Goal: Transaction & Acquisition: Purchase product/service

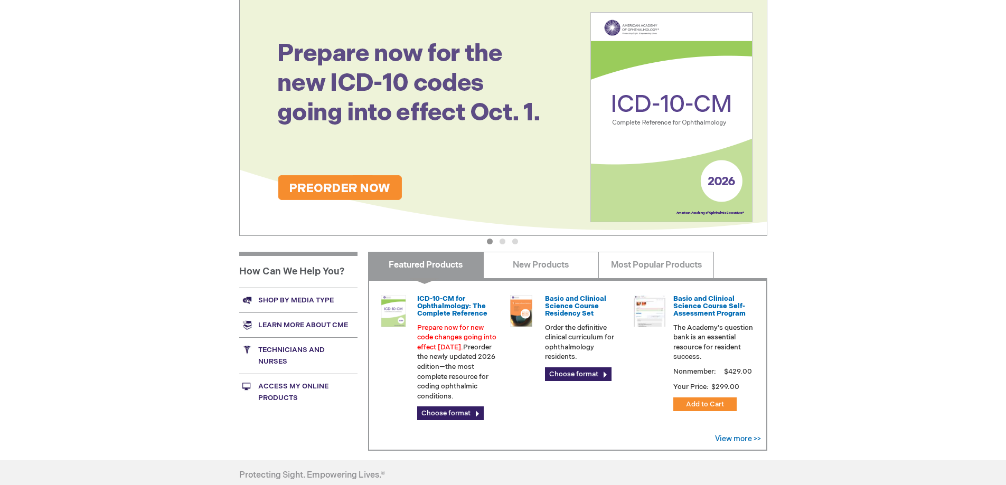
scroll to position [158, 0]
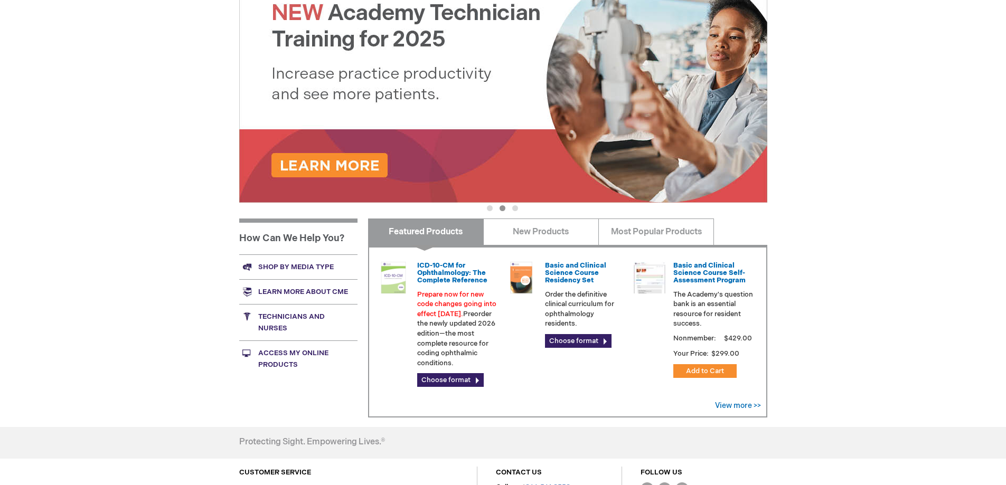
click at [283, 353] on link "Access My Online Products" at bounding box center [298, 359] width 118 height 36
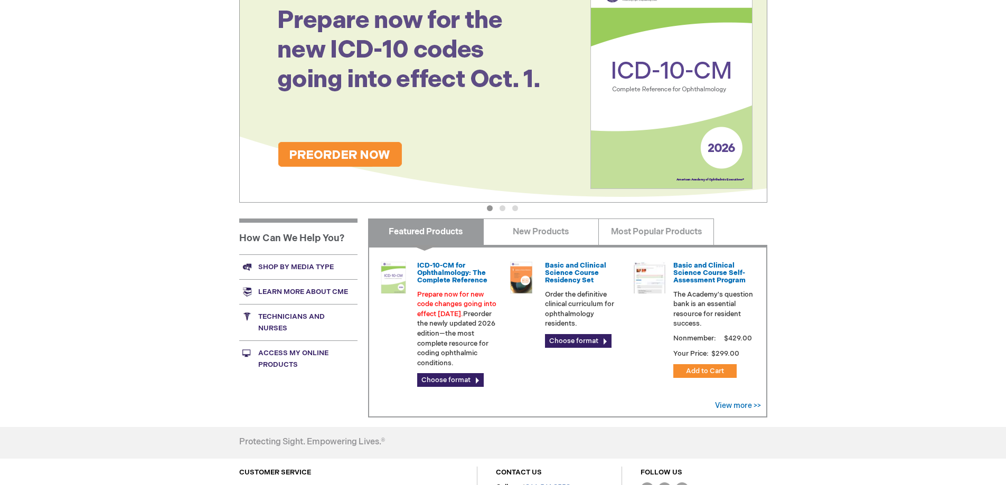
click at [297, 266] on link "Shop by media type" at bounding box center [298, 266] width 118 height 25
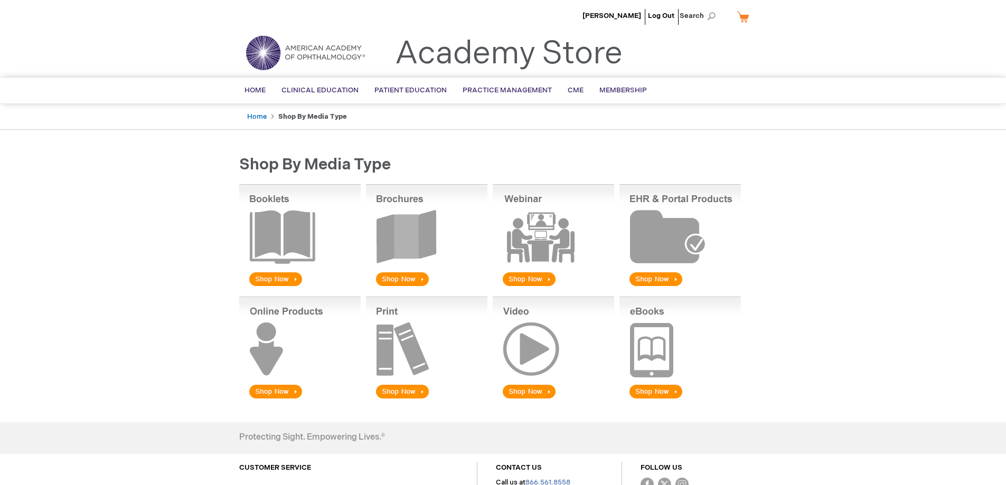
click at [411, 241] on img at bounding box center [426, 236] width 121 height 104
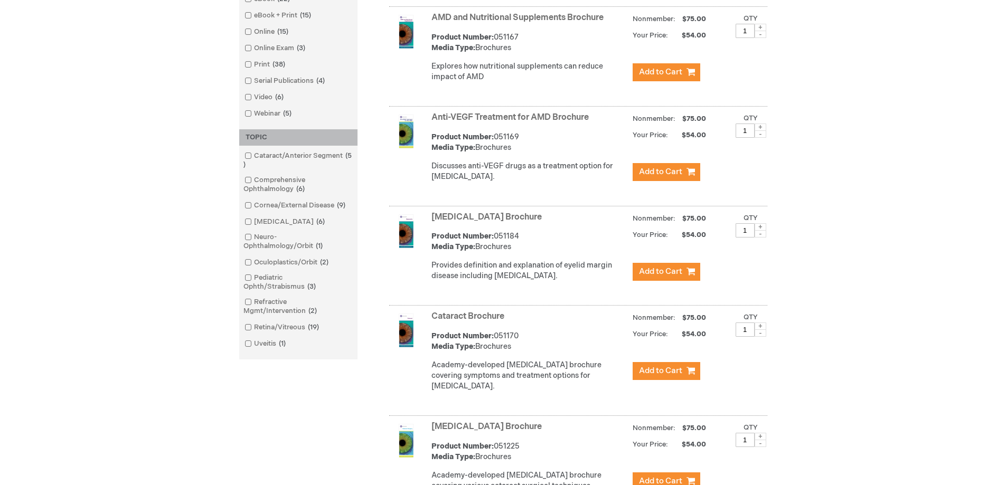
scroll to position [475, 0]
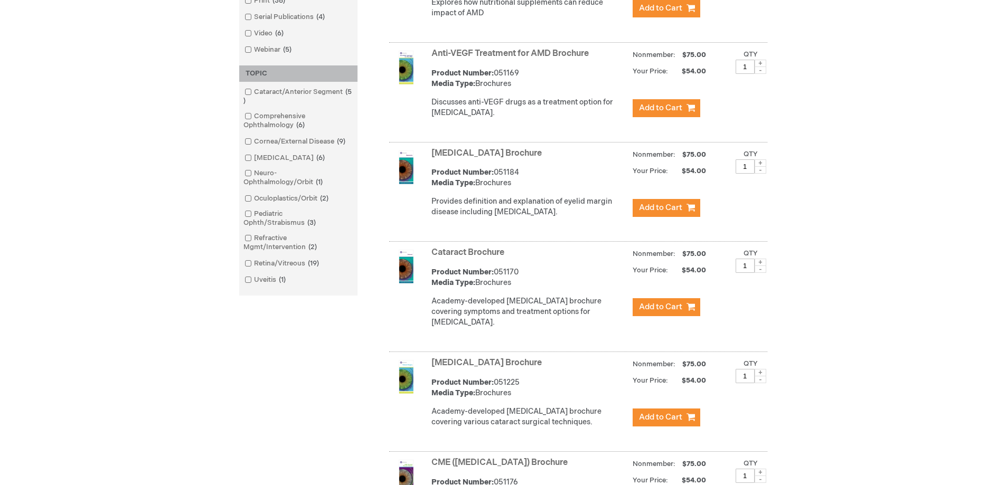
click at [494, 368] on link "[MEDICAL_DATA] Brochure" at bounding box center [486, 363] width 110 height 10
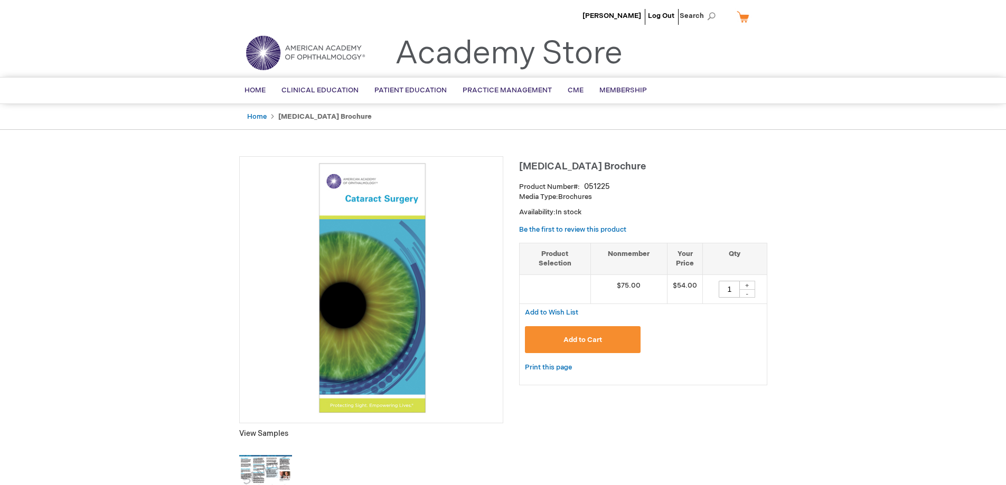
click at [748, 287] on div "+" at bounding box center [747, 285] width 16 height 9
click at [748, 286] on div "+" at bounding box center [747, 285] width 16 height 9
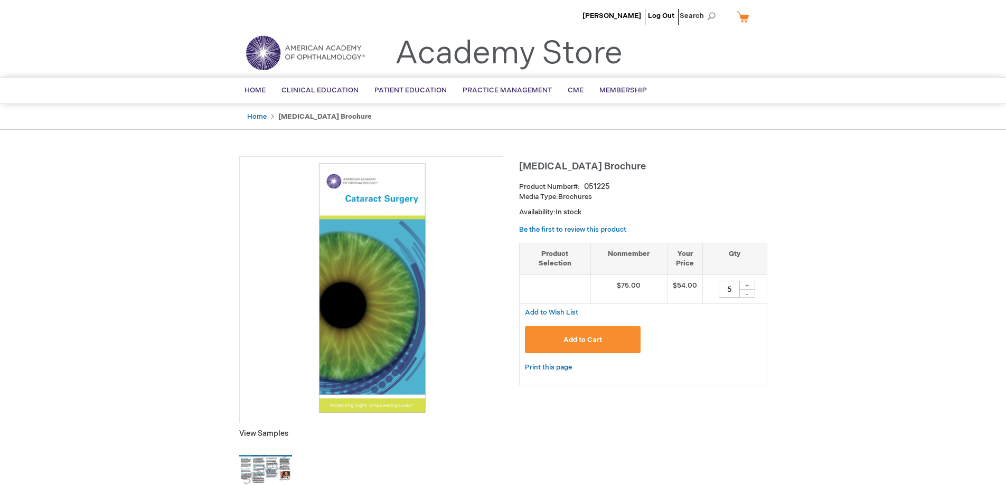
type input "6"
click at [587, 342] on span "Add to Cart" at bounding box center [582, 340] width 39 height 8
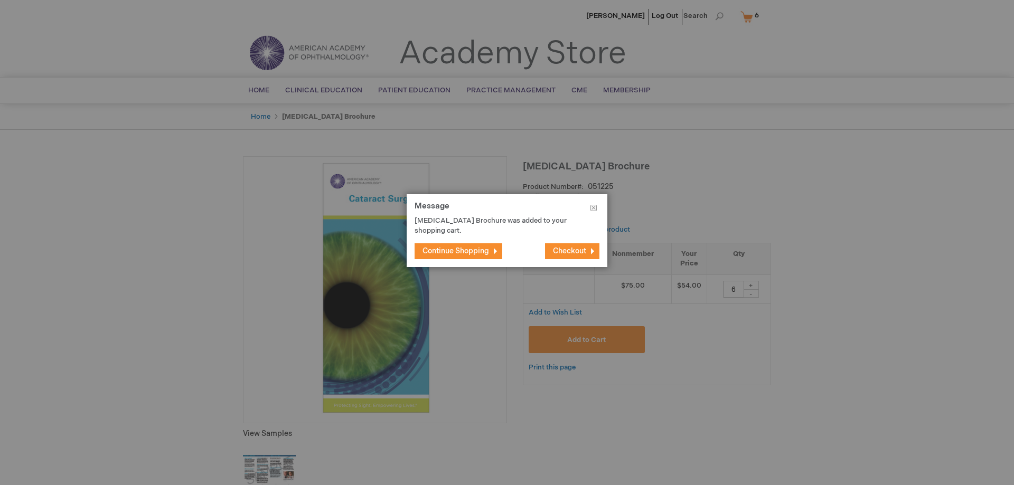
click at [584, 251] on span "Checkout" at bounding box center [569, 251] width 33 height 9
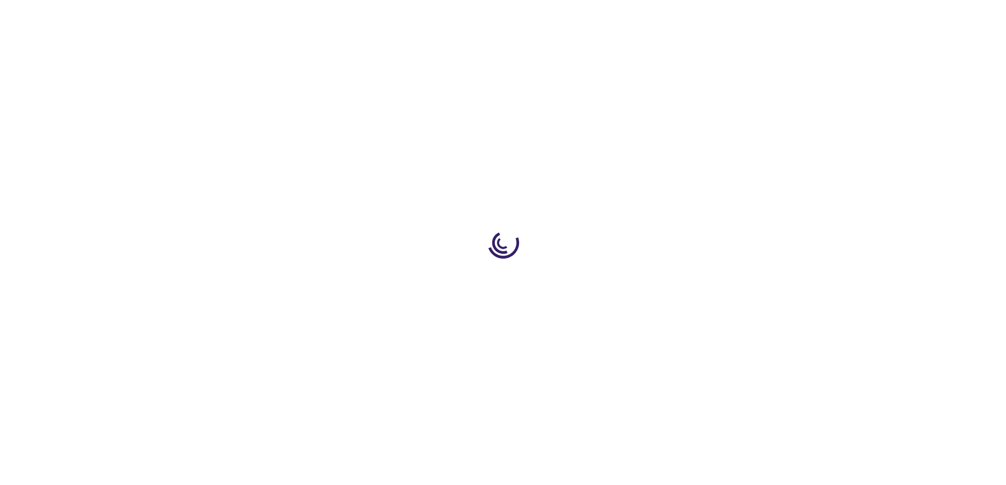
select select "US"
select select "41"
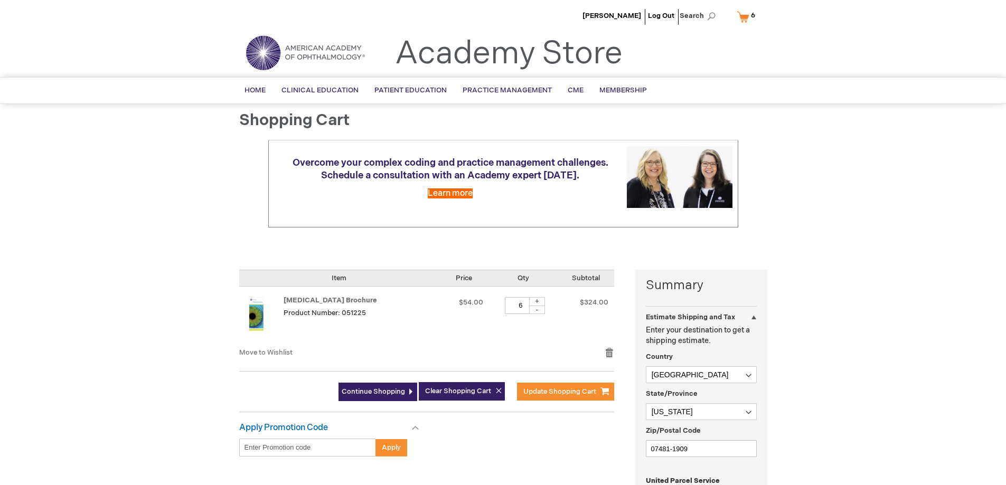
click at [894, 485] on div at bounding box center [503, 485] width 1006 height 0
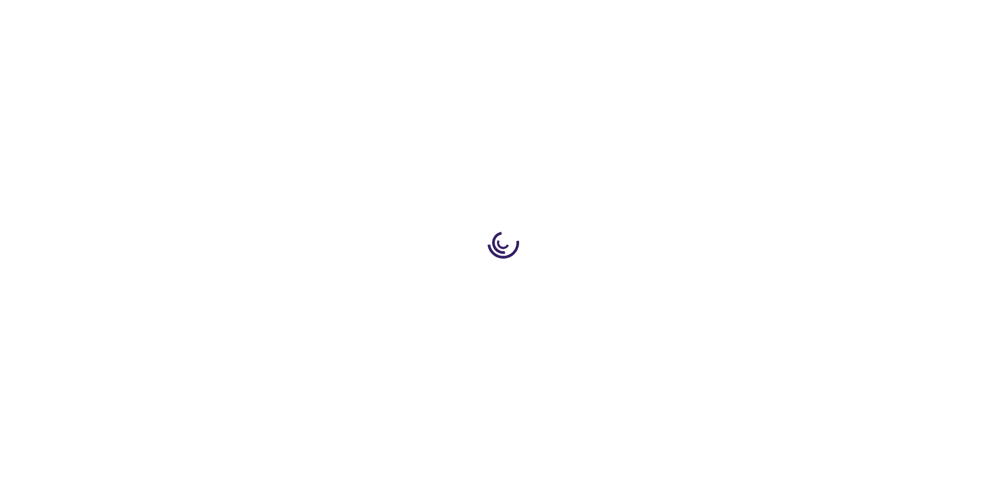
select select "US"
select select "41"
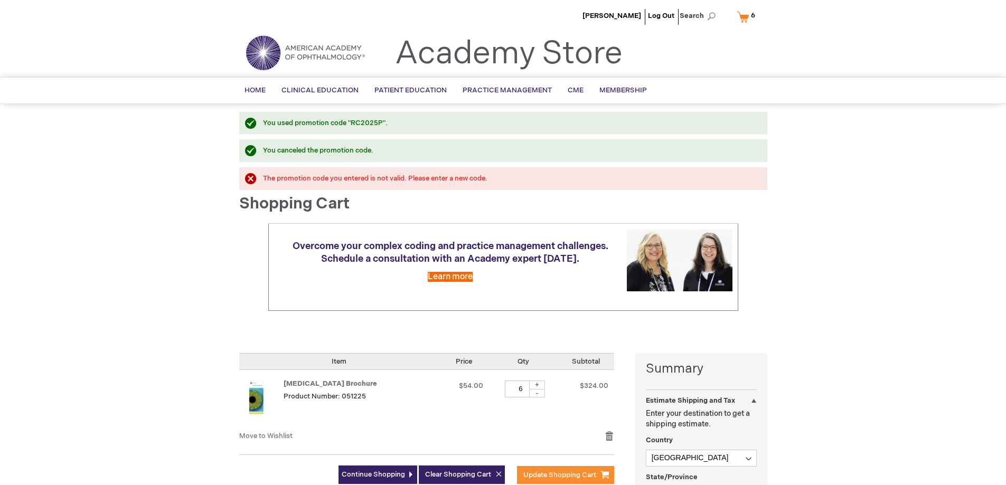
click at [334, 485] on div at bounding box center [503, 485] width 1006 height 0
click at [702, 485] on div at bounding box center [503, 485] width 1006 height 0
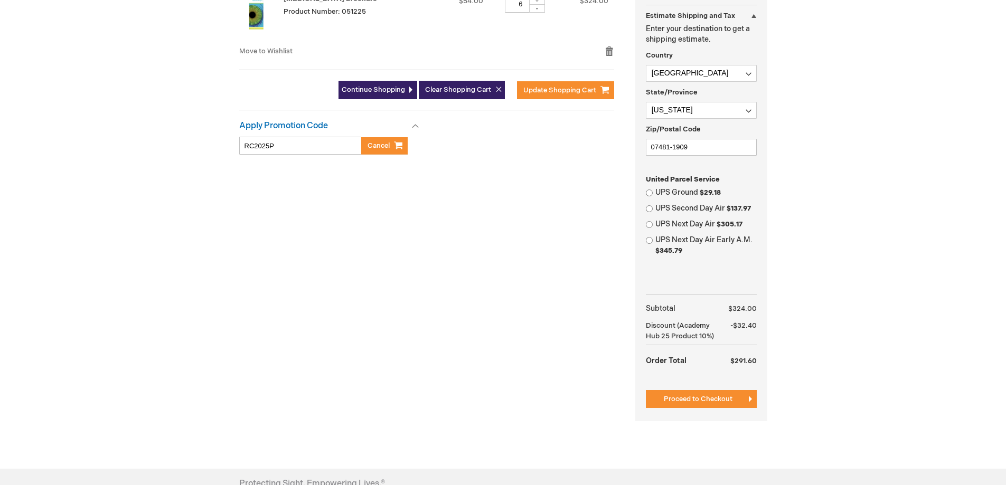
scroll to position [422, 0]
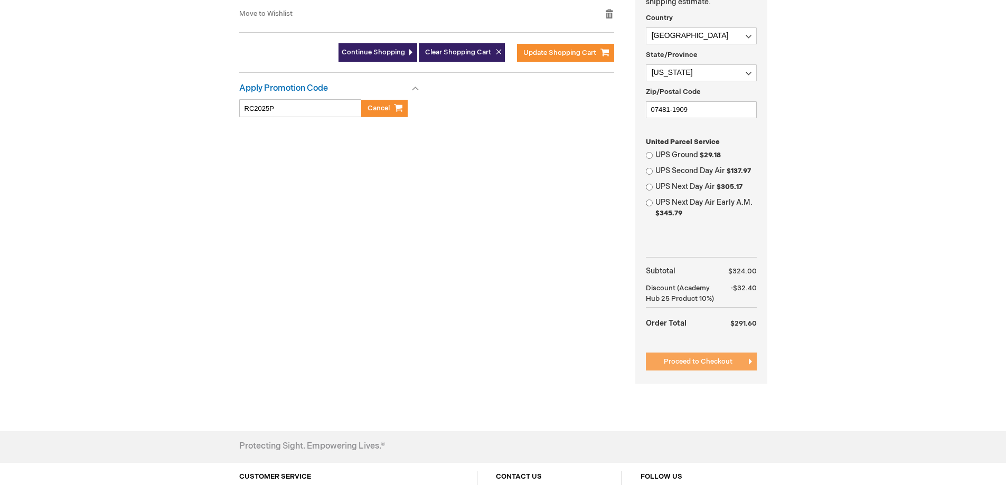
click at [675, 364] on span "Proceed to Checkout" at bounding box center [698, 361] width 69 height 8
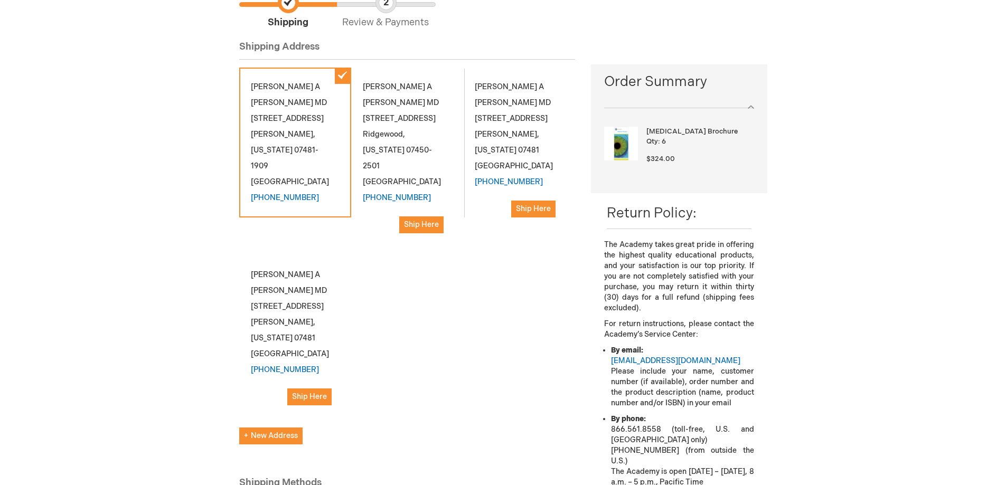
scroll to position [106, 0]
click at [318, 391] on span "Ship Here" at bounding box center [309, 395] width 35 height 9
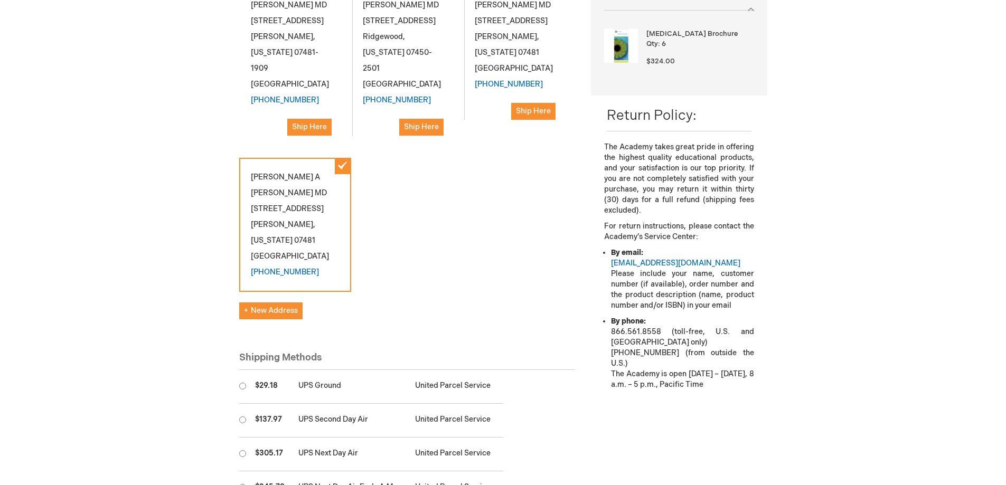
scroll to position [211, 0]
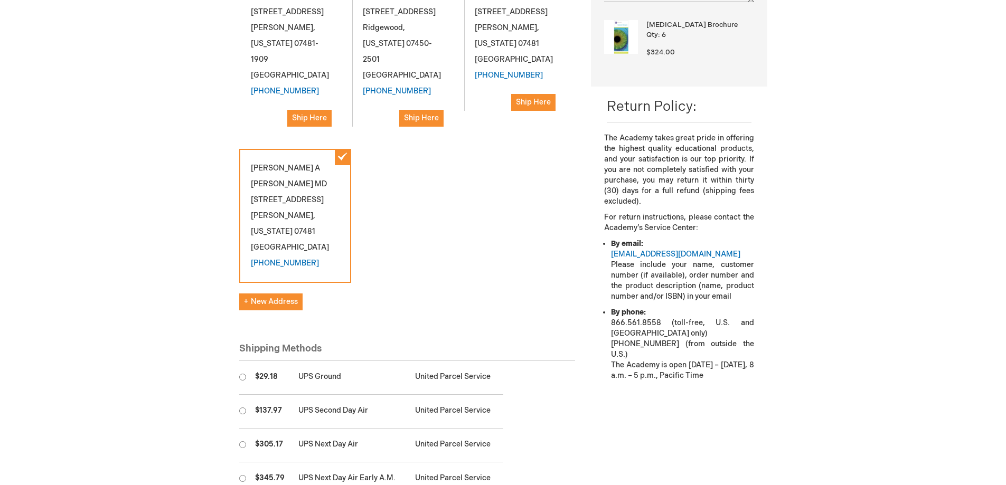
click at [241, 374] on input "radio" at bounding box center [242, 377] width 7 height 7
radio input "true"
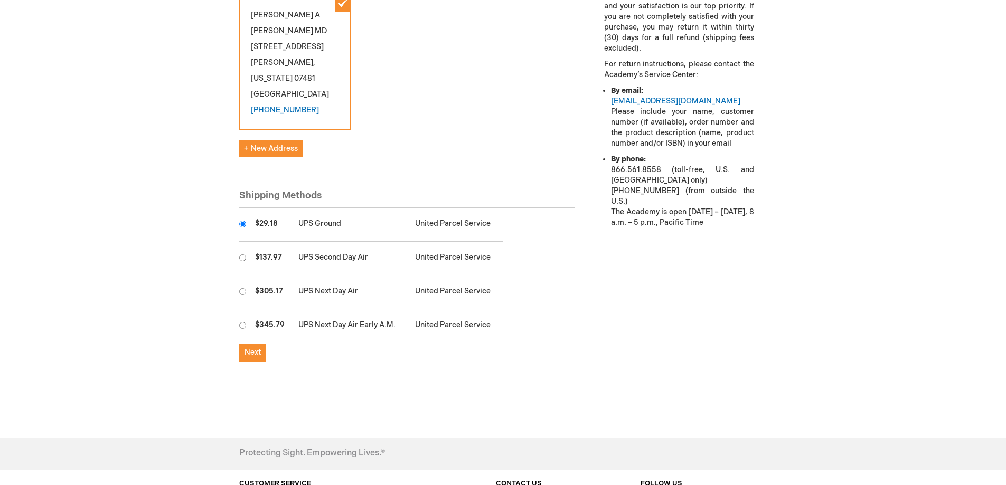
scroll to position [370, 0]
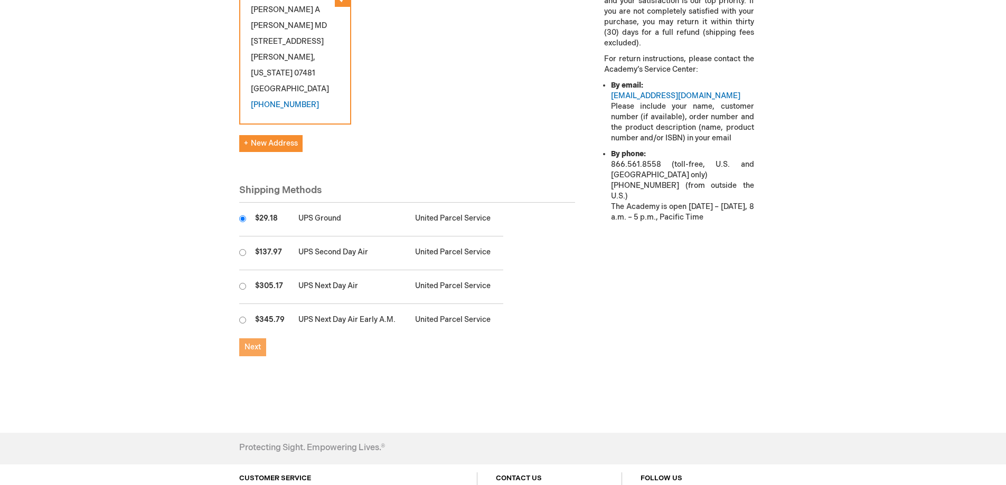
click at [254, 338] on button "Next" at bounding box center [252, 347] width 27 height 18
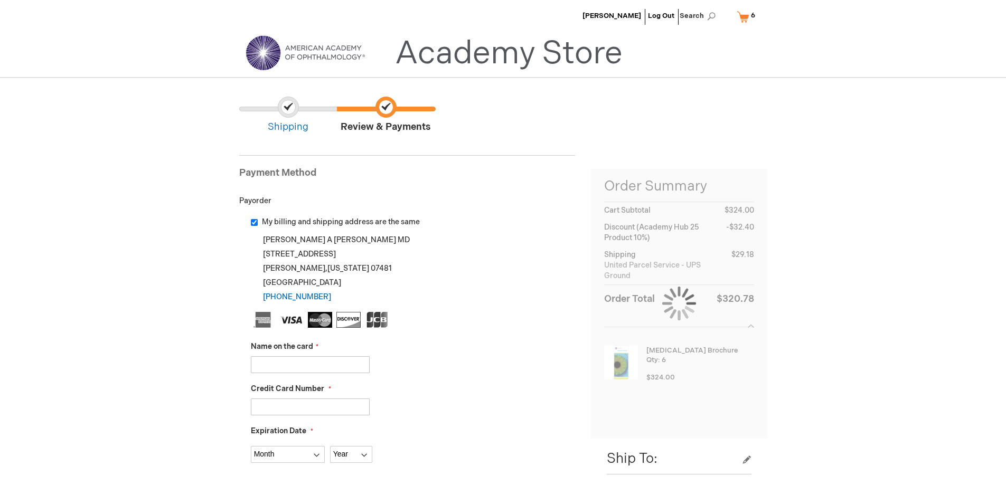
click at [295, 370] on input "Name on the card" at bounding box center [310, 364] width 119 height 17
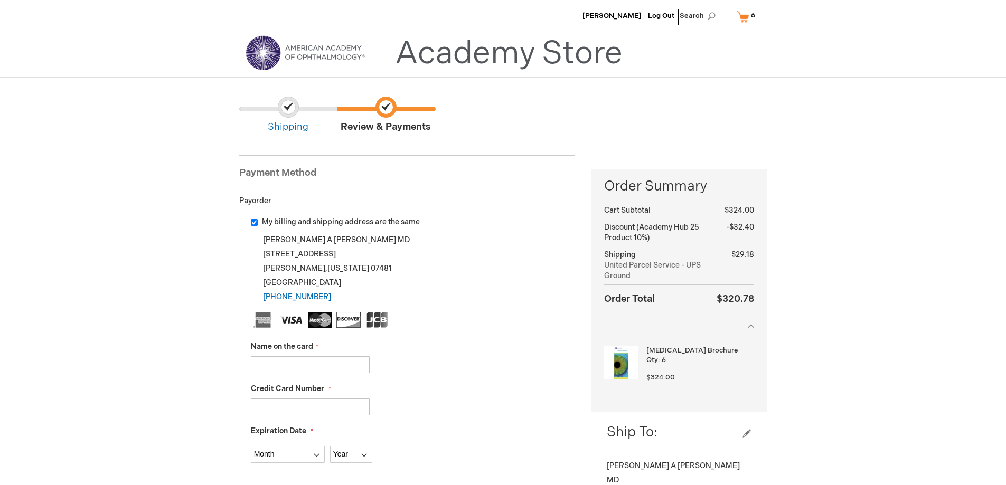
type input "[PERSON_NAME]"
type input "4154178107402042"
select select "12"
select select "2028"
type input "968"
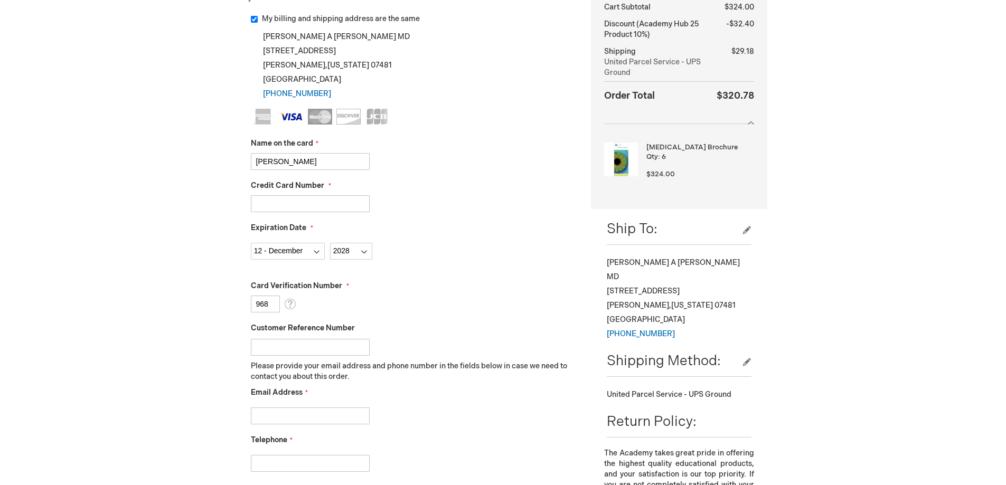
scroll to position [264, 0]
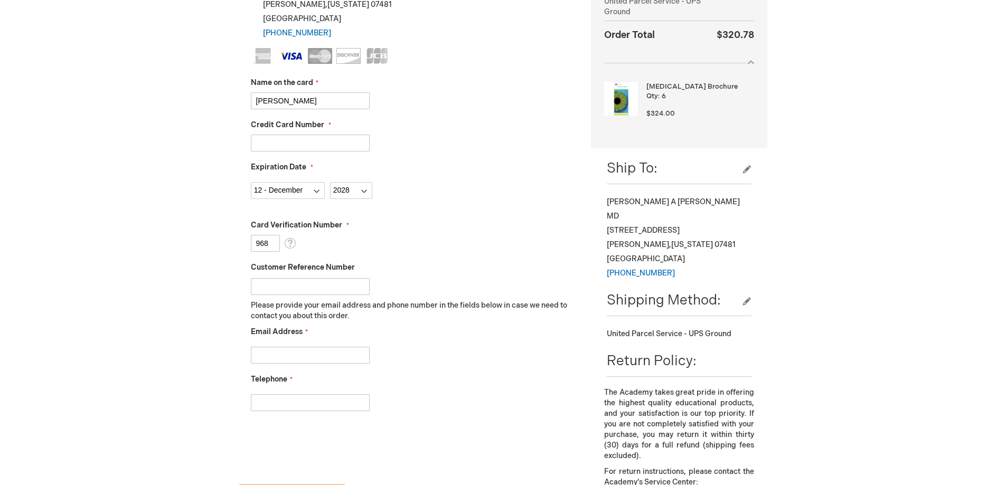
click at [294, 361] on input "Email Address" at bounding box center [310, 355] width 119 height 17
type input "wyckoffophthalmology350@gmail.com"
click at [274, 403] on input "Telephone" at bounding box center [310, 402] width 119 height 17
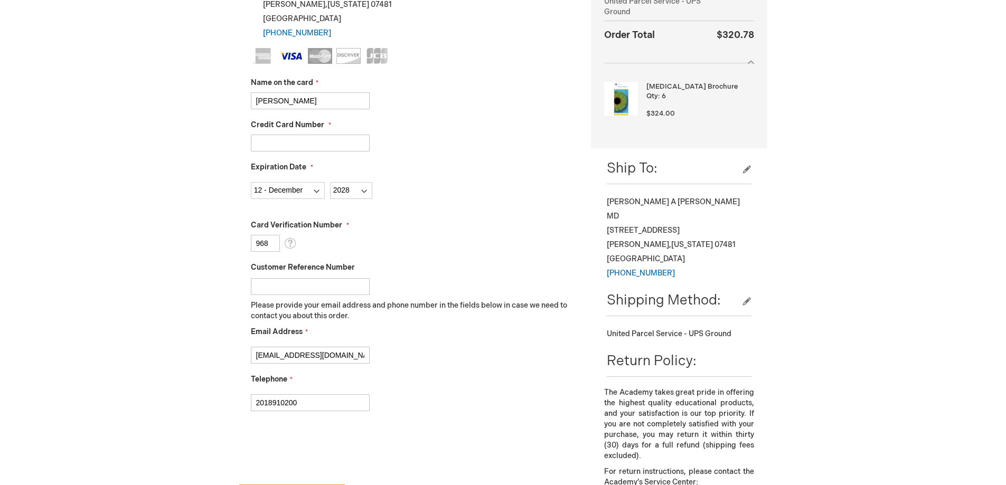
type input "2018910200"
checkbox input "true"
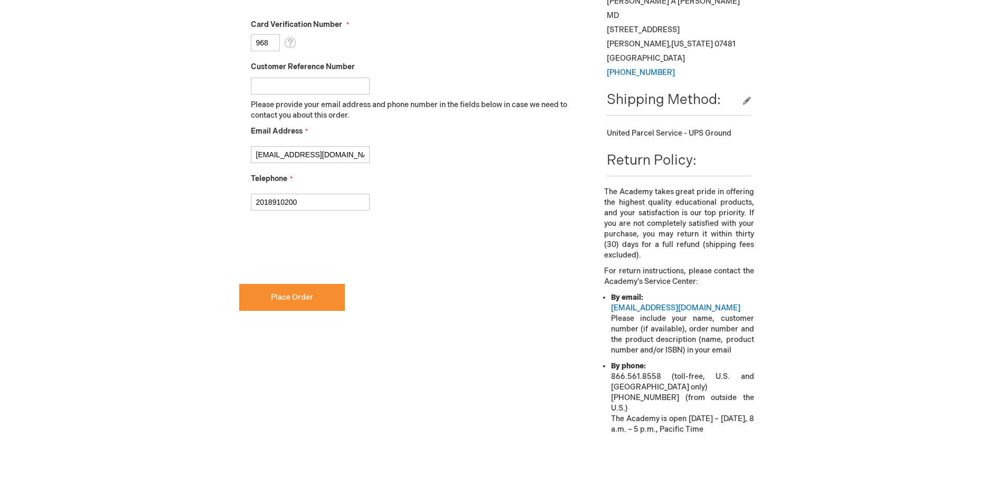
scroll to position [528, 0]
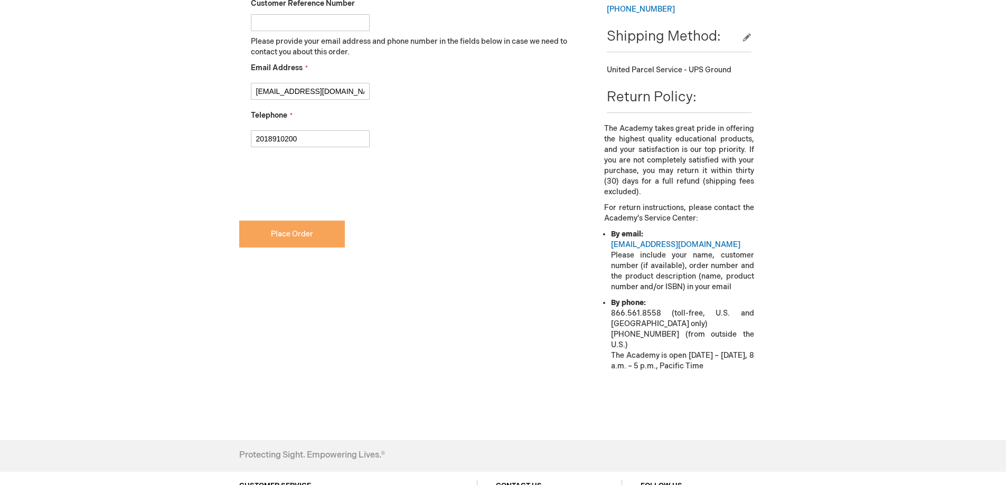
click at [295, 234] on span "Place Order" at bounding box center [292, 234] width 42 height 9
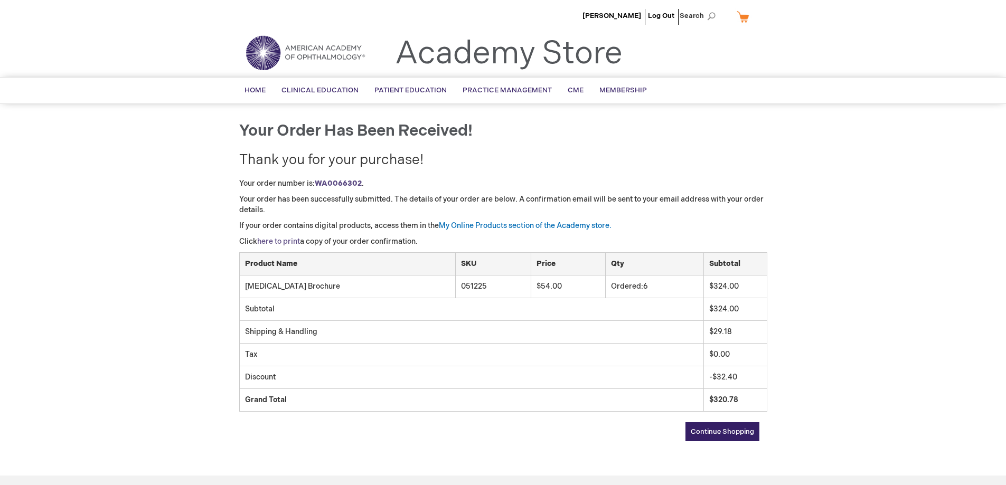
click at [284, 243] on link "here to print" at bounding box center [278, 241] width 43 height 9
